Goal: Task Accomplishment & Management: Manage account settings

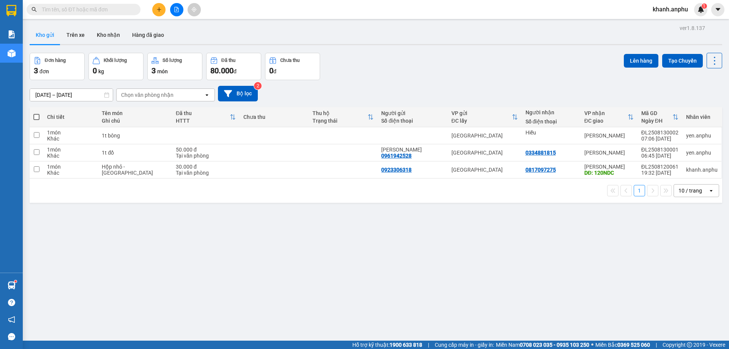
click at [663, 13] on span "khanh.anphu" at bounding box center [669, 9] width 47 height 9
click at [662, 19] on span "Đăng xuất" at bounding box center [674, 23] width 32 height 8
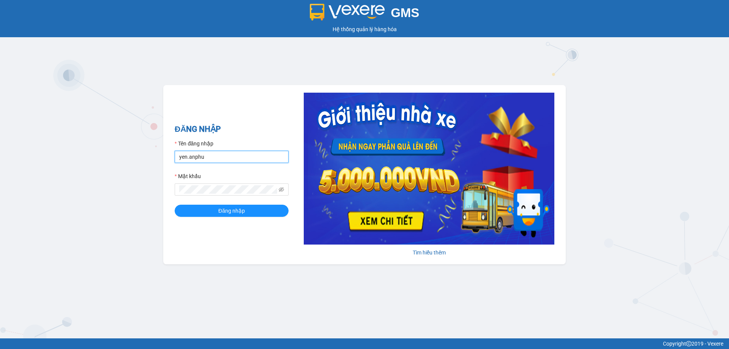
click at [249, 156] on input "yen.anphu" at bounding box center [232, 157] width 114 height 12
type input "huyen.anphu"
click at [278, 211] on button "Đăng nhập" at bounding box center [232, 211] width 114 height 12
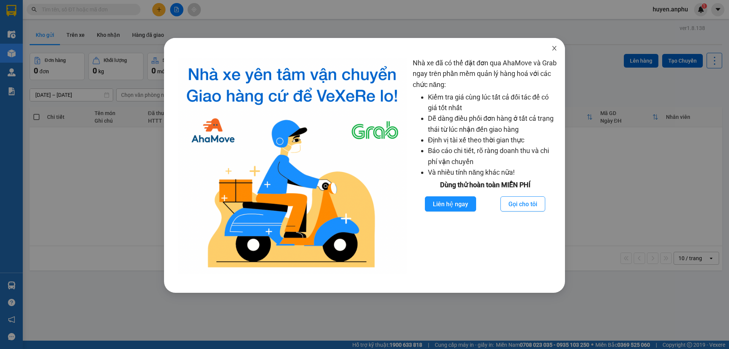
click at [554, 50] on icon "close" at bounding box center [554, 48] width 6 height 6
